Goal: Information Seeking & Learning: Learn about a topic

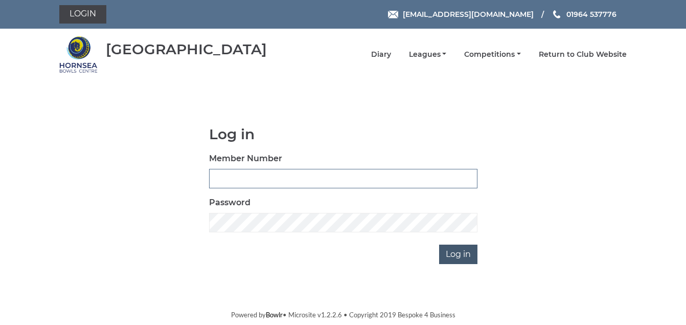
type input "1088"
click at [454, 253] on input "Log in" at bounding box center [458, 253] width 38 height 19
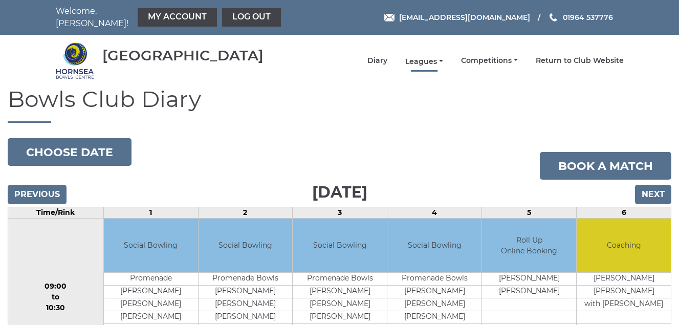
click at [413, 61] on link "Leagues" at bounding box center [424, 62] width 38 height 10
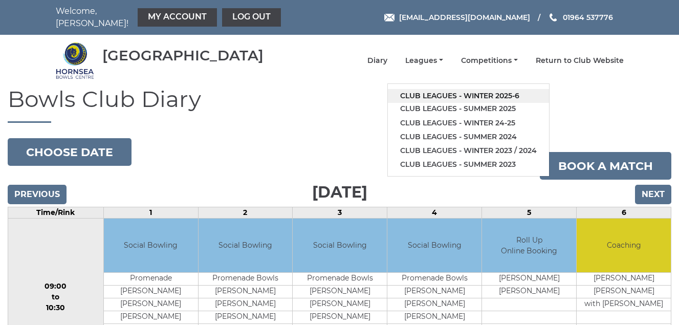
click at [439, 95] on link "Club leagues - Winter 2025-6" at bounding box center [468, 96] width 161 height 14
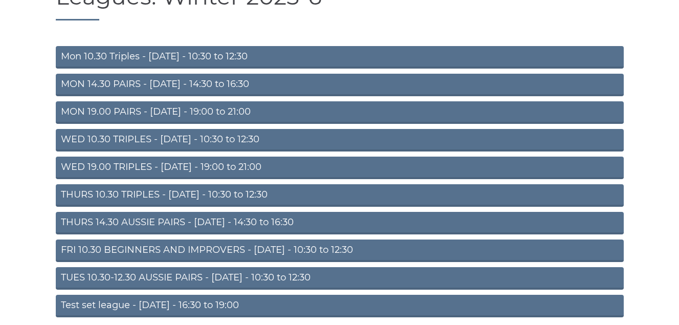
scroll to position [143, 0]
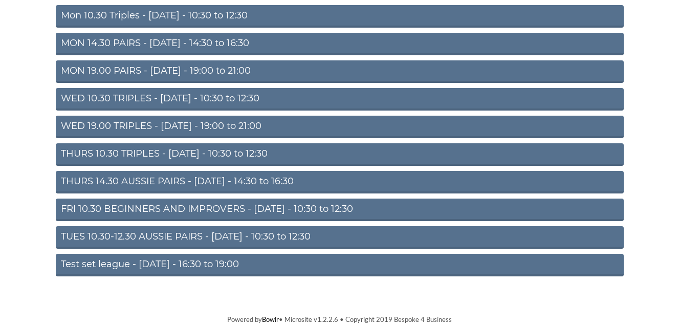
click at [290, 237] on link "TUES 10.30-12.30 AUSSIE PAIRS - Tuesday - 10:30 to 12:30" at bounding box center [340, 237] width 568 height 22
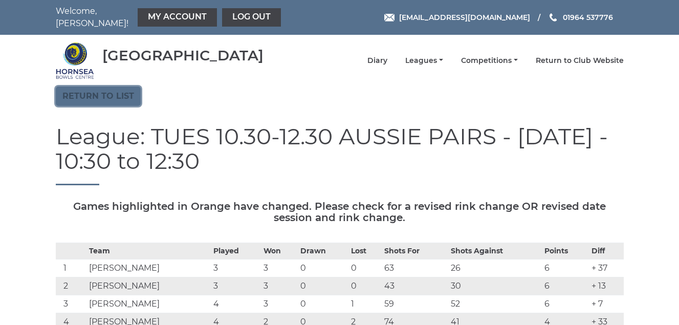
click at [94, 92] on link "Return to list" at bounding box center [98, 95] width 85 height 19
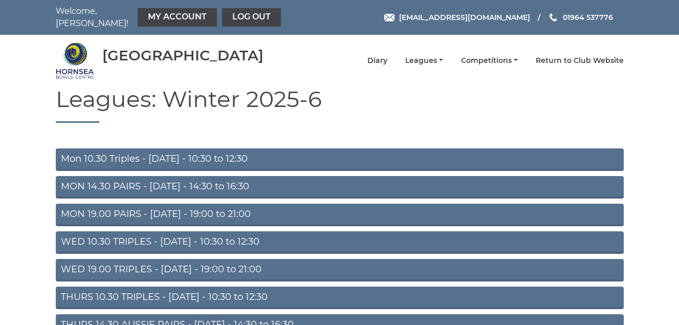
click at [178, 154] on link "Mon 10.30 Triples - [DATE] - 10:30 to 12:30" at bounding box center [340, 159] width 568 height 22
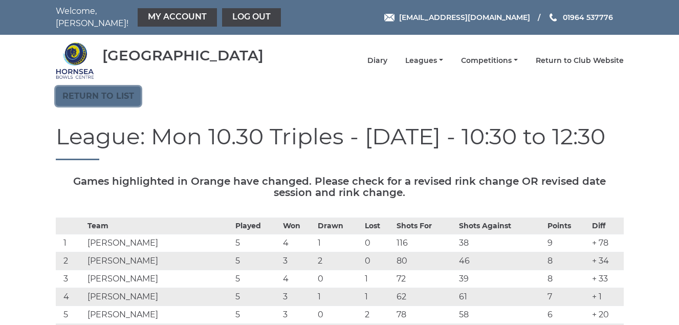
click at [98, 93] on link "Return to list" at bounding box center [98, 95] width 85 height 19
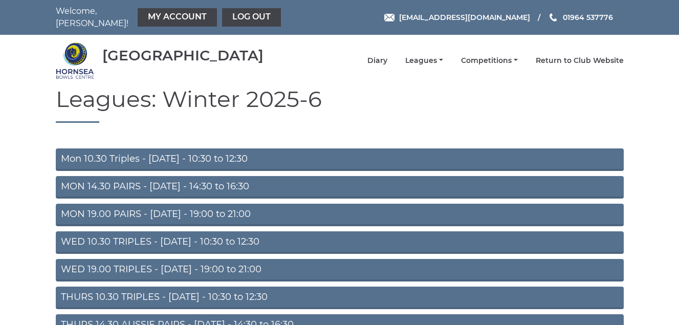
click at [148, 185] on link "MON 14.30 PAIRS - Monday - 14:30 to 16:30" at bounding box center [340, 187] width 568 height 22
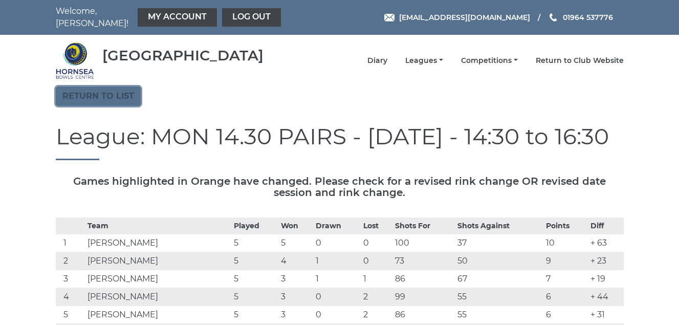
click at [81, 100] on link "Return to list" at bounding box center [98, 95] width 85 height 19
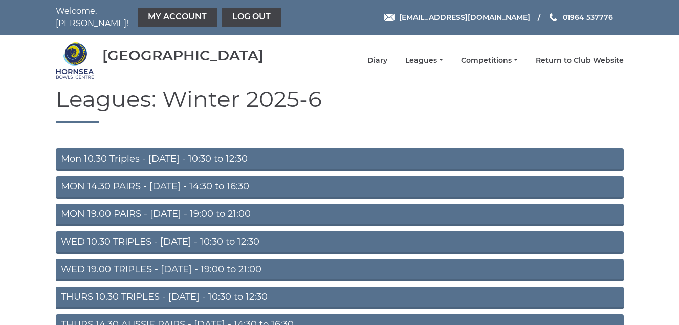
click at [192, 213] on link "MON 19.00 PAIRS - Monday - 19:00 to 21:00" at bounding box center [340, 215] width 568 height 22
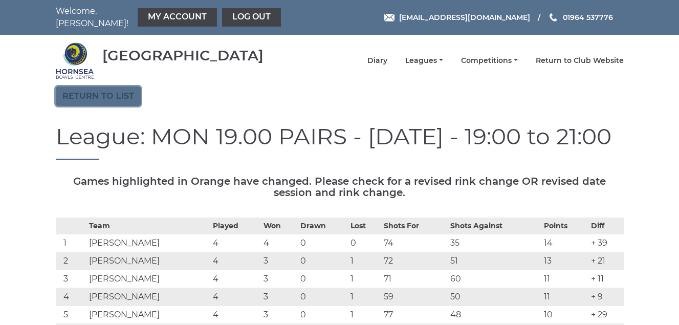
click at [97, 100] on link "Return to list" at bounding box center [98, 95] width 85 height 19
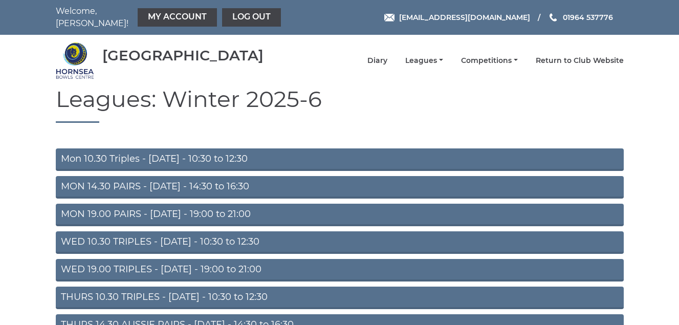
scroll to position [51, 0]
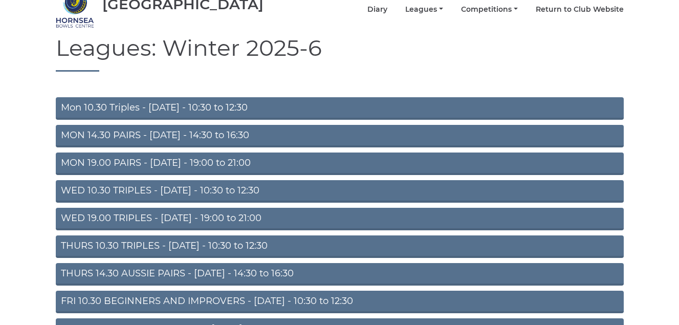
click at [201, 188] on link "WED 10.30 TRIPLES - [DATE] - 10:30 to 12:30" at bounding box center [340, 191] width 568 height 22
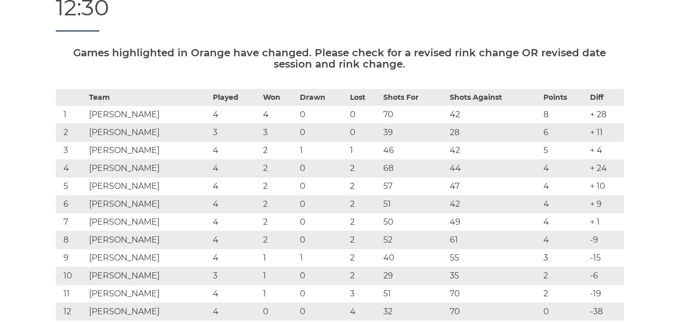
scroll to position [205, 0]
